Goal: Find specific page/section: Find specific page/section

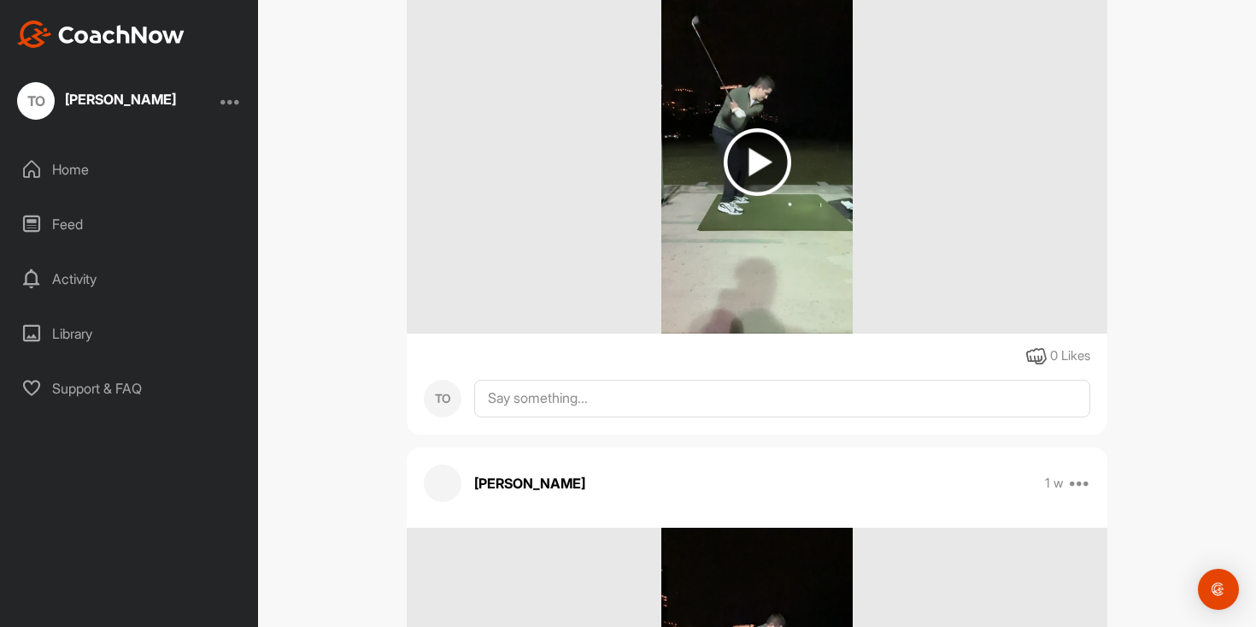
scroll to position [948, 0]
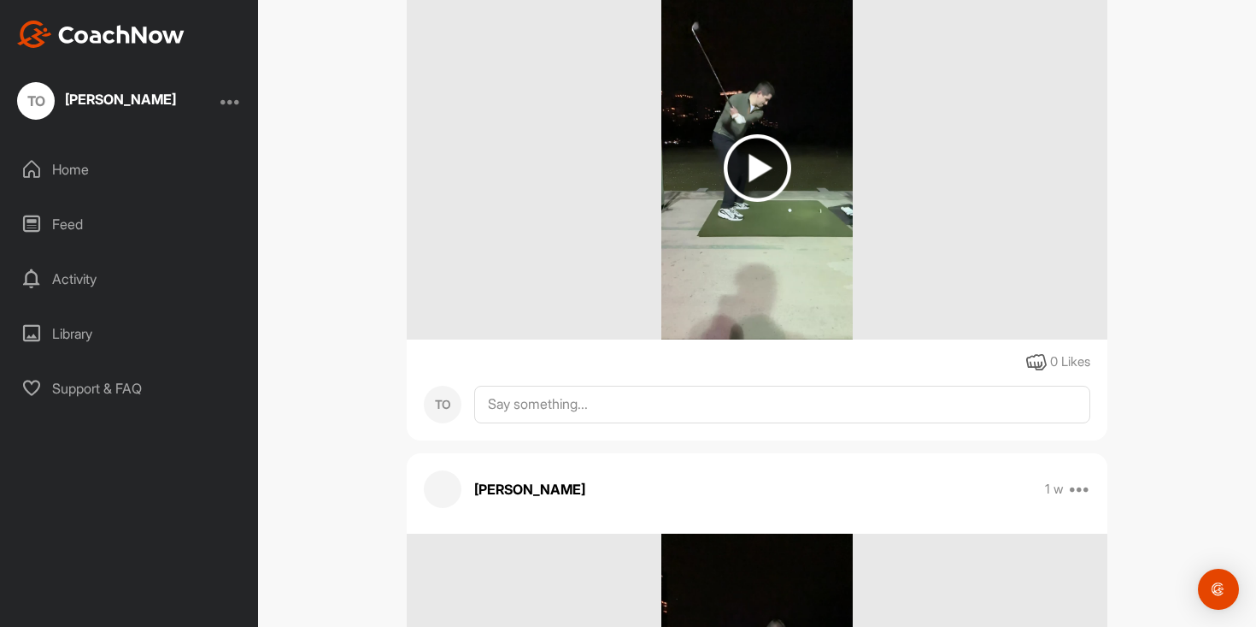
click at [733, 163] on img at bounding box center [758, 168] width 68 height 68
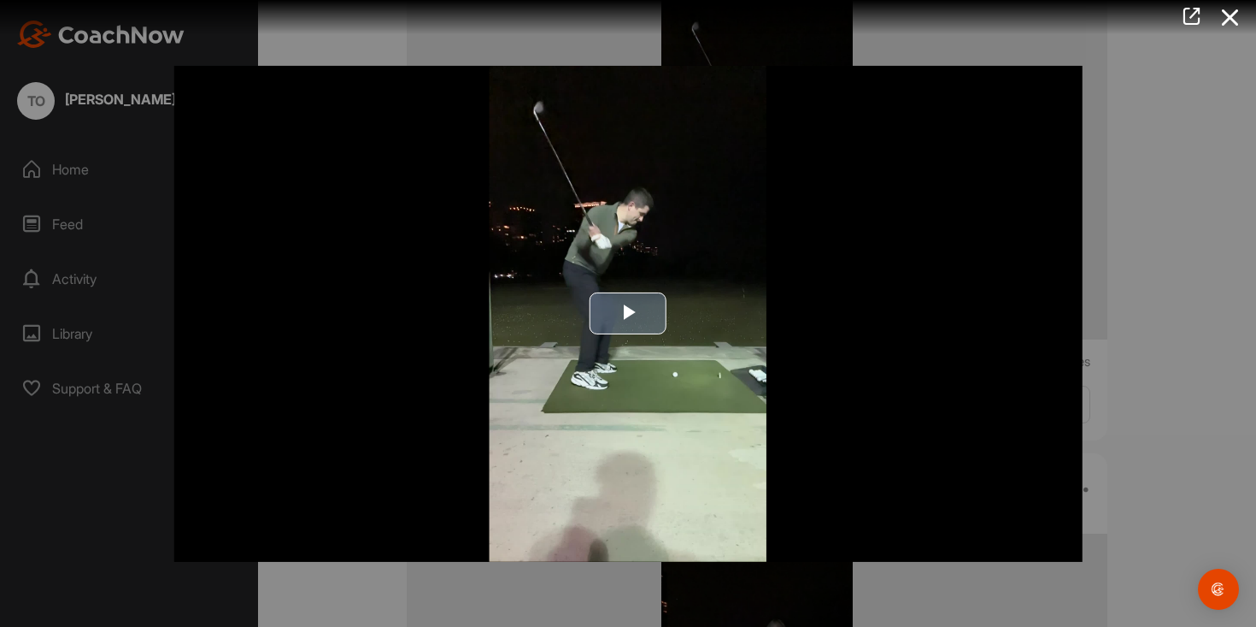
click at [689, 289] on img "Video Player" at bounding box center [628, 313] width 909 height 496
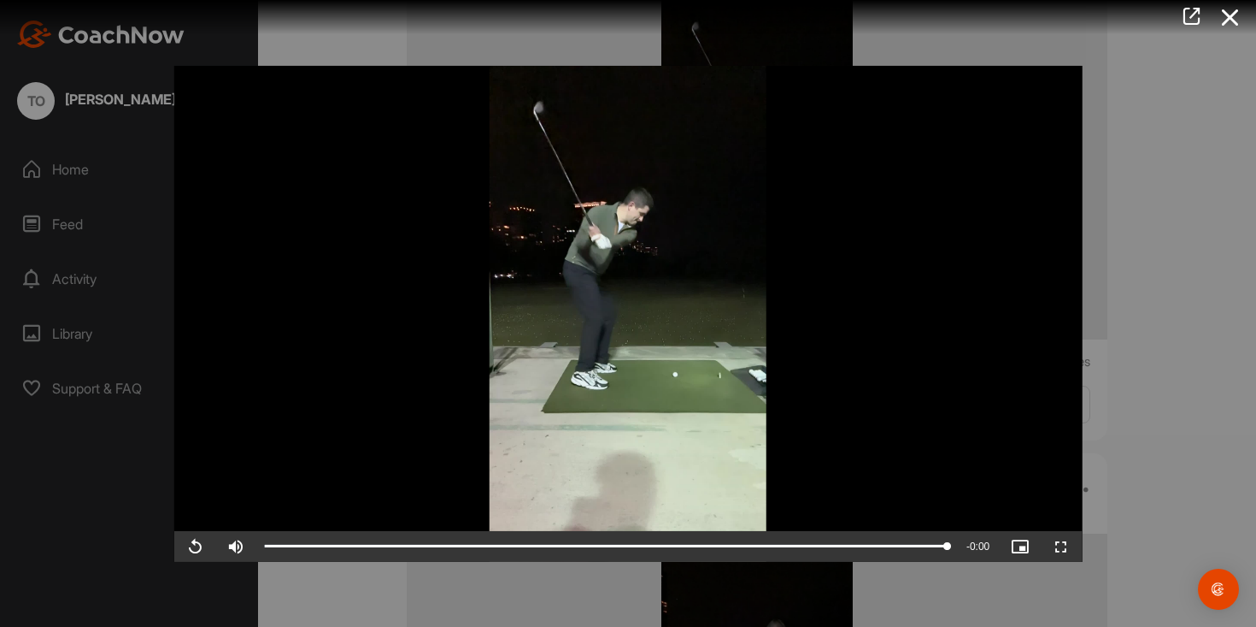
click at [1160, 203] on div at bounding box center [628, 313] width 1256 height 627
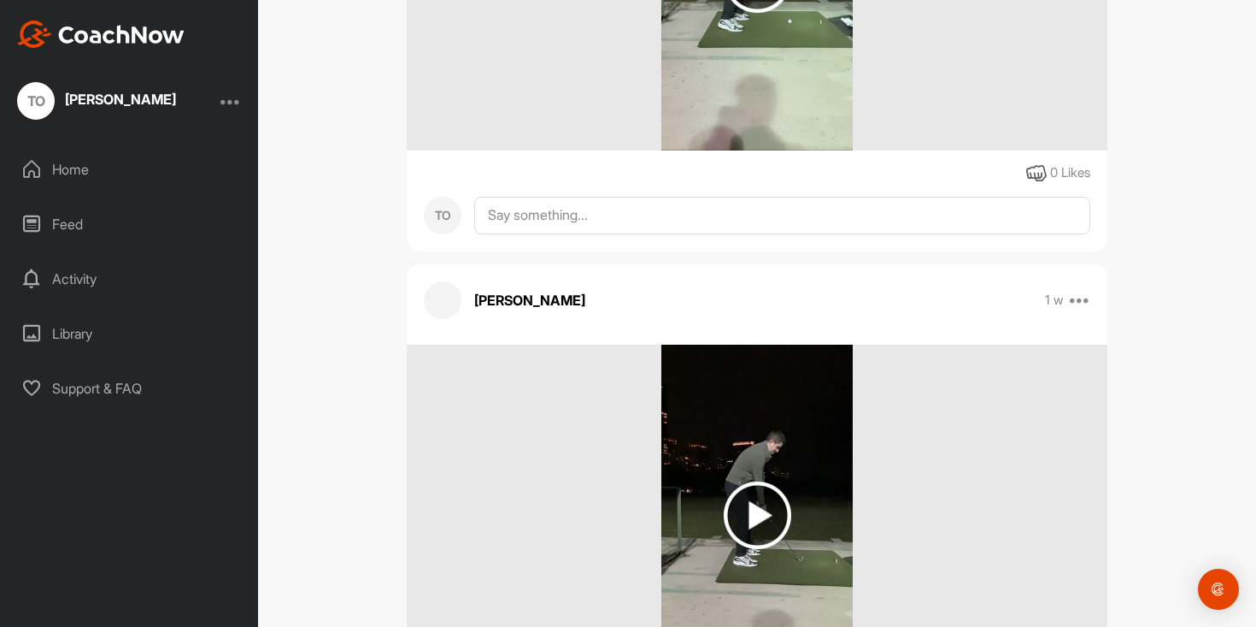
scroll to position [1410, 0]
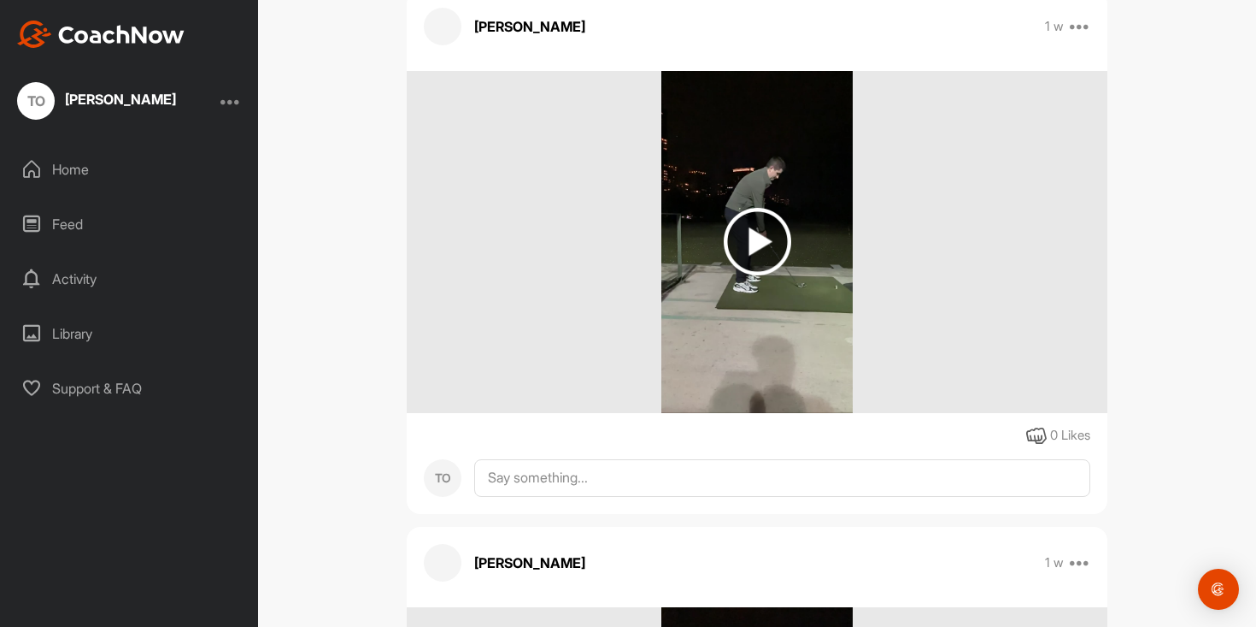
click at [804, 227] on img at bounding box center [757, 242] width 191 height 342
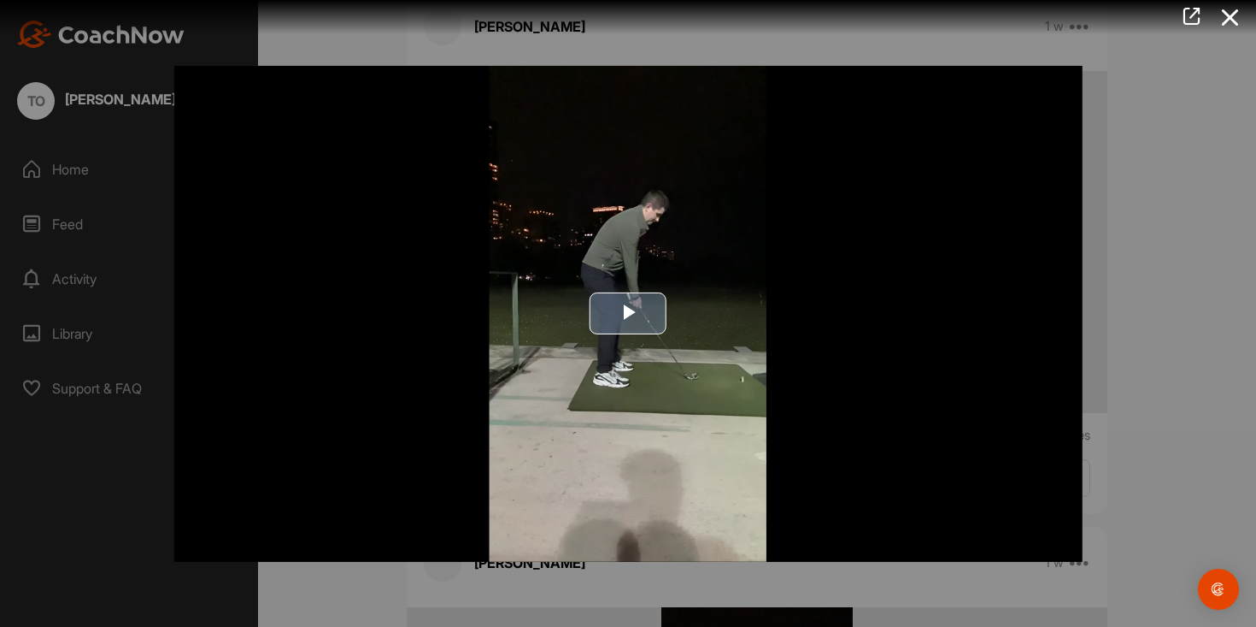
click at [715, 260] on img "Video Player" at bounding box center [628, 313] width 909 height 496
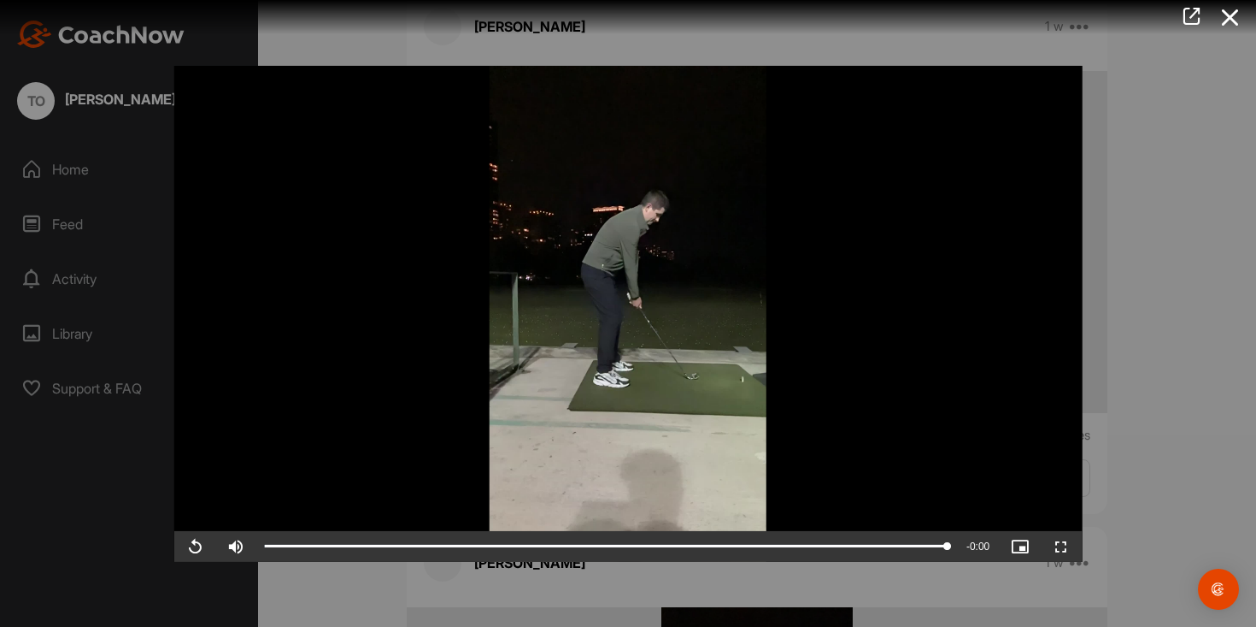
click at [1162, 315] on div at bounding box center [628, 313] width 1256 height 627
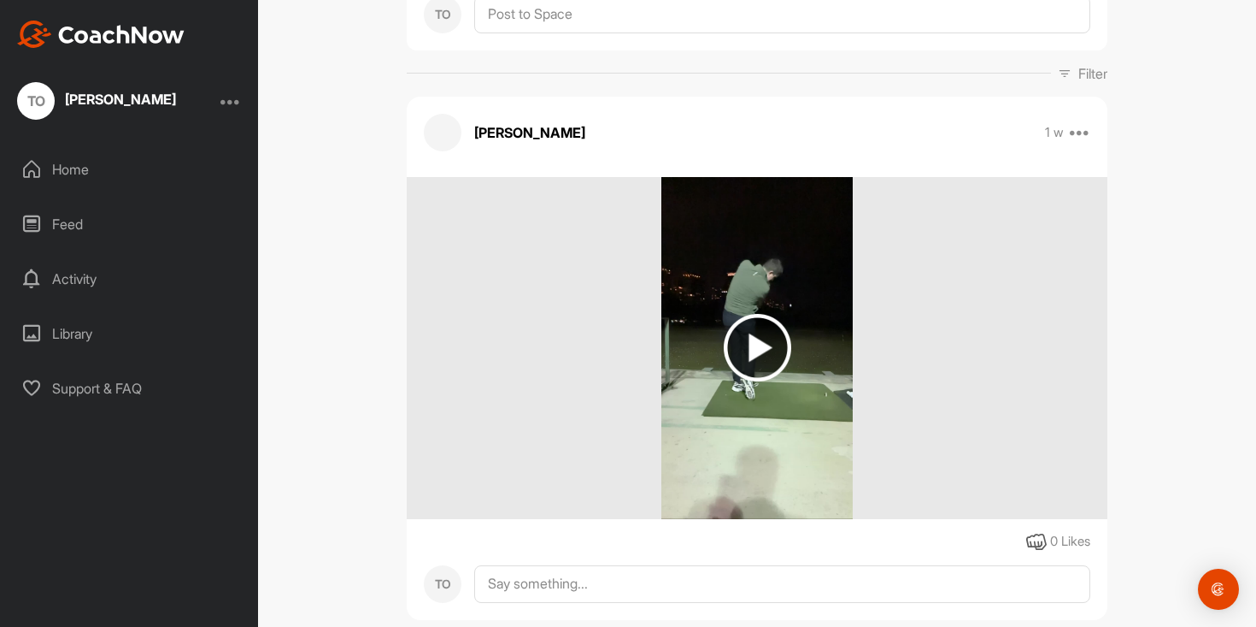
scroll to position [168, 0]
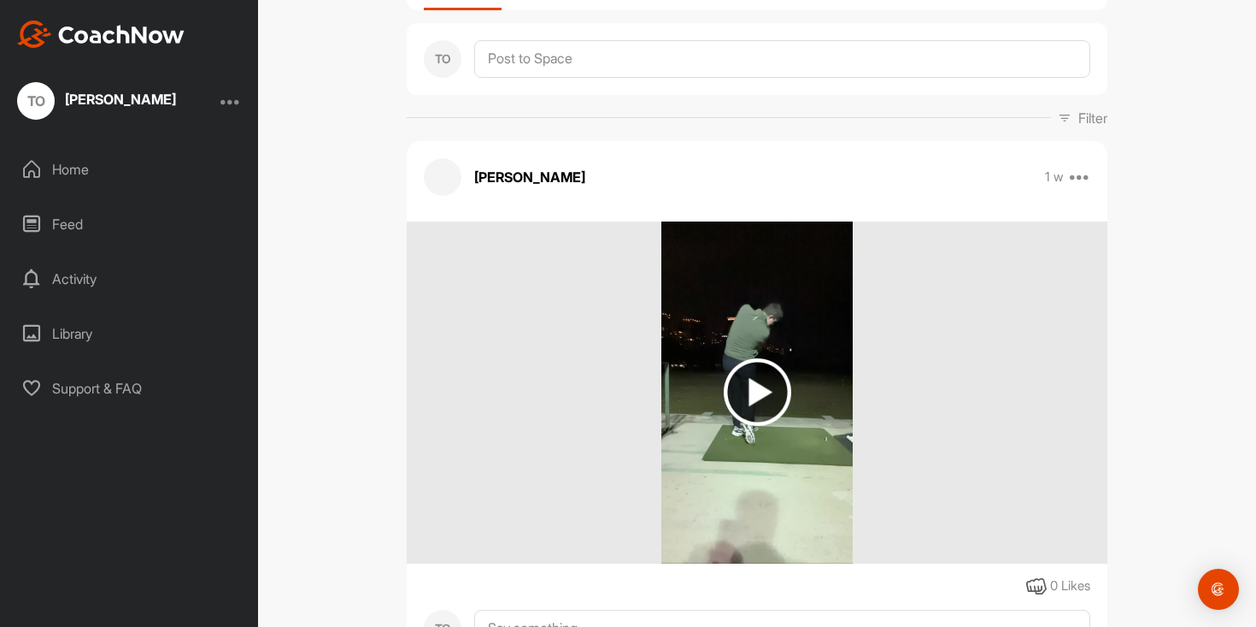
click at [745, 444] on img at bounding box center [757, 392] width 191 height 342
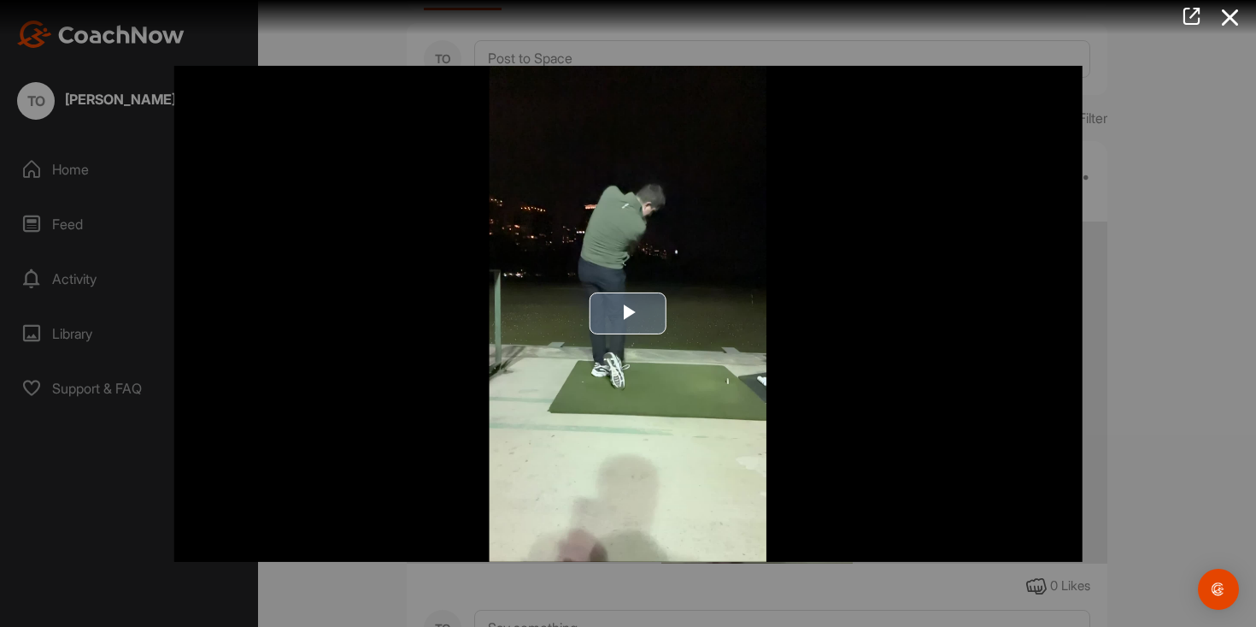
click at [683, 336] on img "Video Player" at bounding box center [628, 313] width 909 height 496
